Goal: Task Accomplishment & Management: Manage account settings

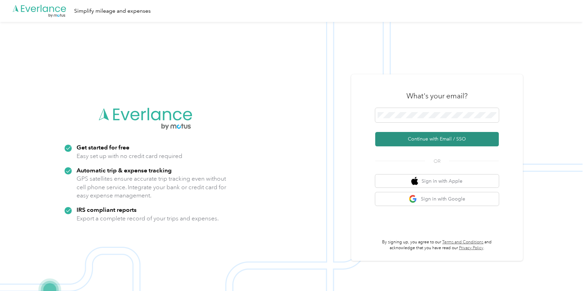
click at [389, 144] on button "Continue with Email / SSO" at bounding box center [437, 139] width 124 height 14
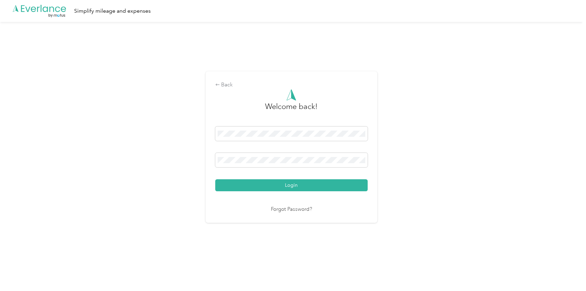
click at [269, 183] on button "Login" at bounding box center [291, 186] width 152 height 12
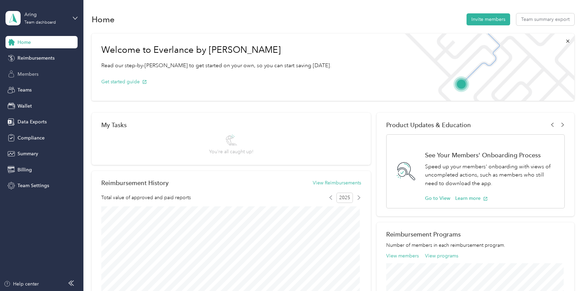
click at [38, 77] on span "Members" at bounding box center [28, 74] width 21 height 7
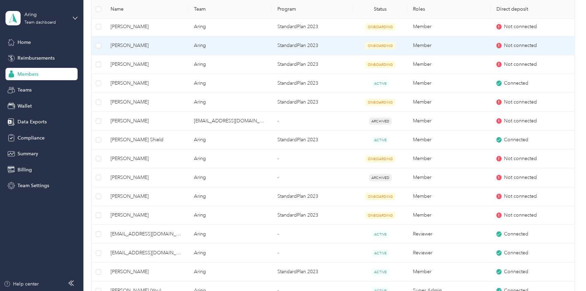
scroll to position [206, 0]
